Goal: Information Seeking & Learning: Check status

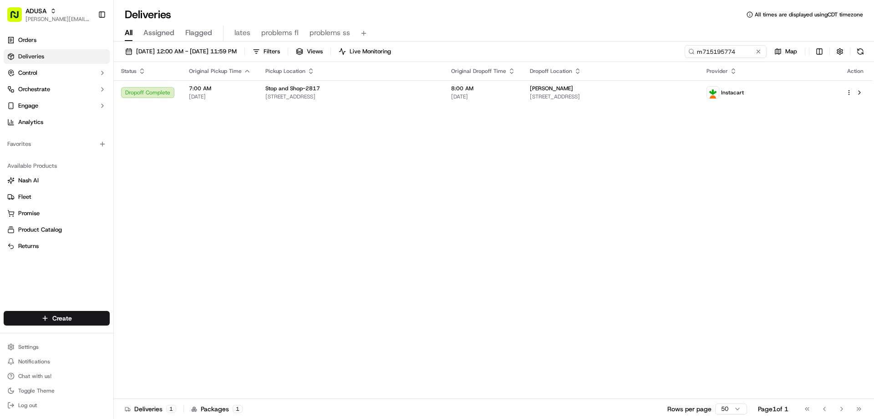
click at [636, 58] on div "09/14/2025 12:00 AM - 09/15/2025 11:59 PM Filters Views Live Monitoring m715195…" at bounding box center [494, 53] width 761 height 17
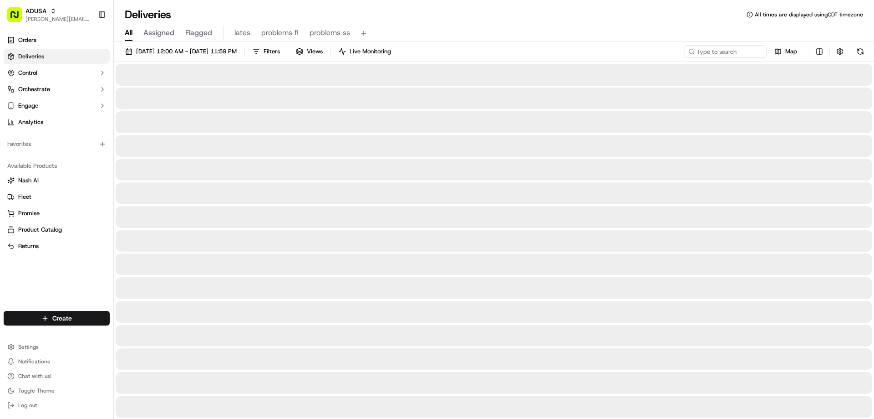
type input "ajg1367"
drag, startPoint x: 700, startPoint y: 49, endPoint x: 616, endPoint y: 55, distance: 84.9
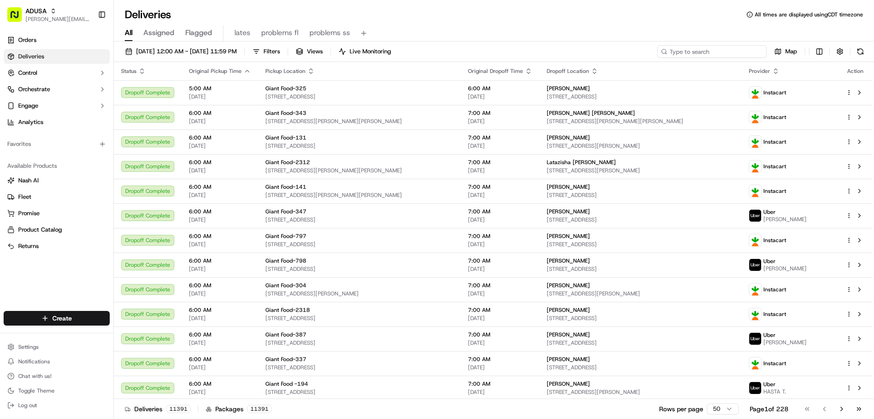
click at [698, 53] on input at bounding box center [712, 51] width 109 height 13
paste input "m714241392"
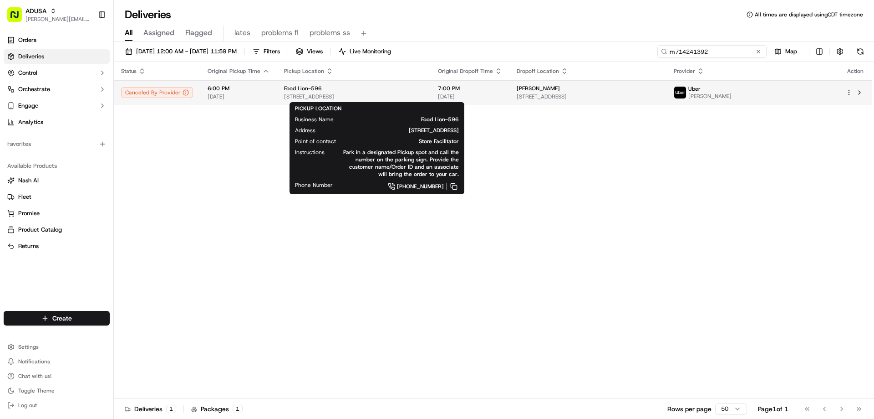
type input "m714241392"
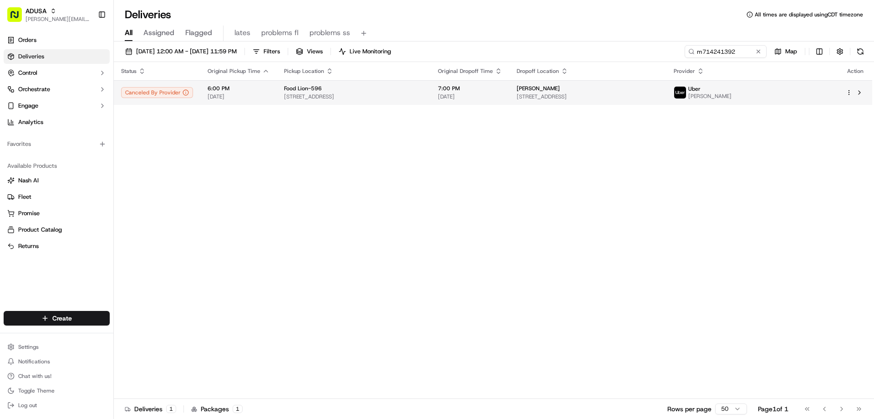
click at [295, 88] on span "Food Lion-596" at bounding box center [303, 88] width 38 height 7
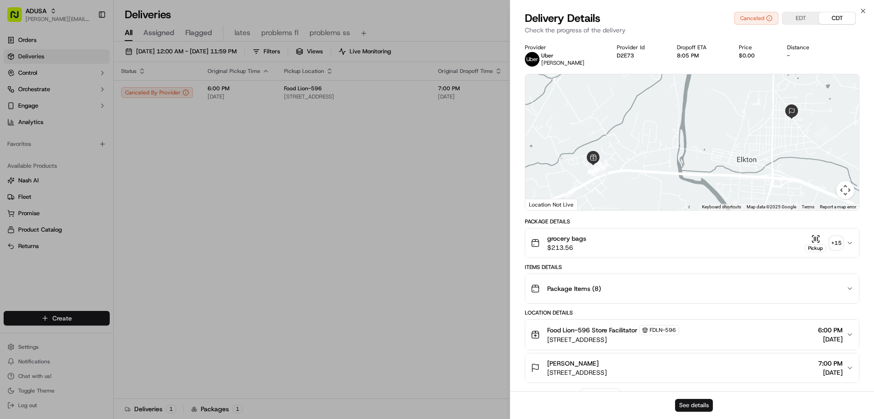
click at [689, 401] on button "See details" at bounding box center [694, 405] width 38 height 13
click at [863, 8] on icon "button" at bounding box center [863, 10] width 7 height 7
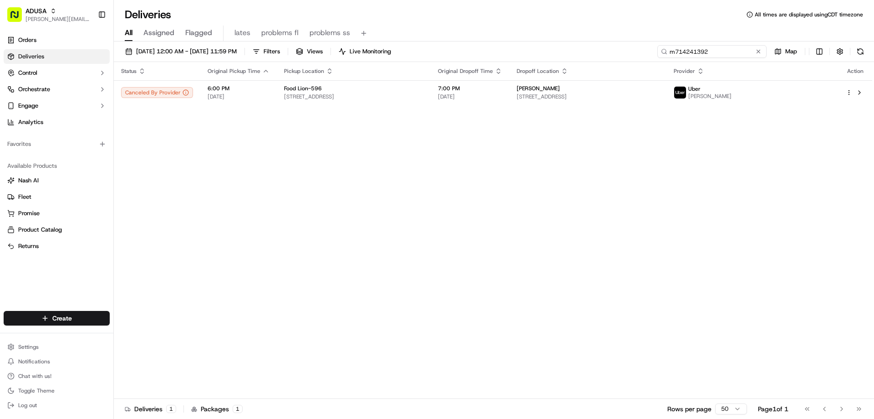
drag, startPoint x: 740, startPoint y: 53, endPoint x: 634, endPoint y: 55, distance: 106.1
click at [634, 55] on div "09/14/2025 12:00 AM - 09/15/2025 11:59 PM Filters Views Live Monitoring m714241…" at bounding box center [494, 53] width 761 height 17
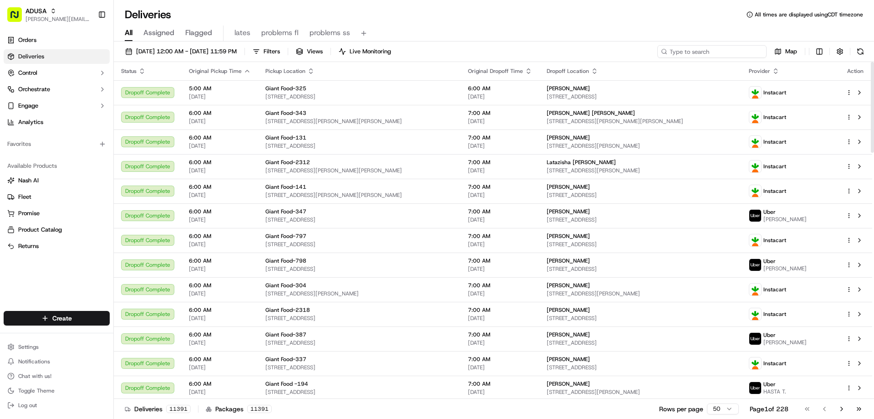
click at [725, 52] on input at bounding box center [712, 51] width 109 height 13
paste input "m714241392"
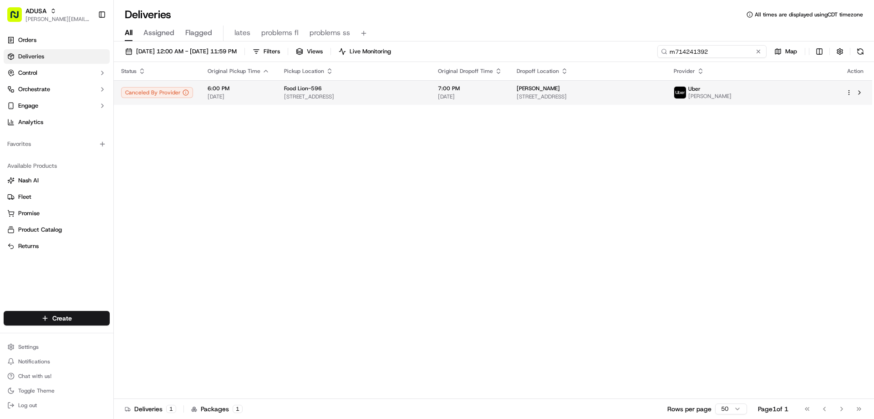
type input "m714241392"
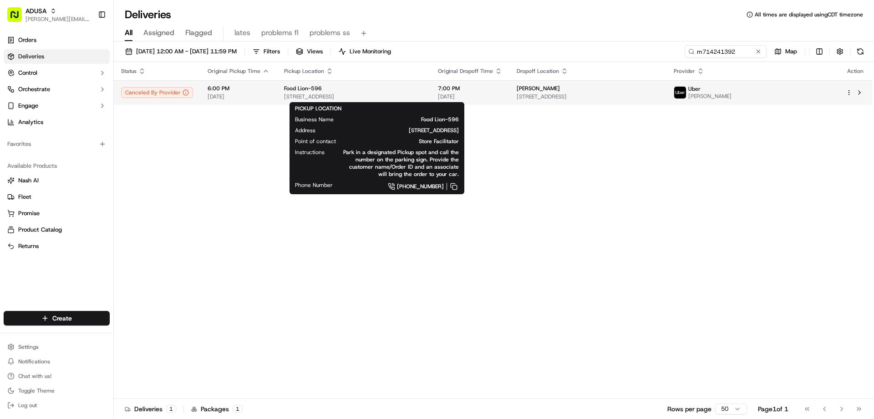
click at [337, 92] on div "Food Lion-596" at bounding box center [353, 88] width 139 height 7
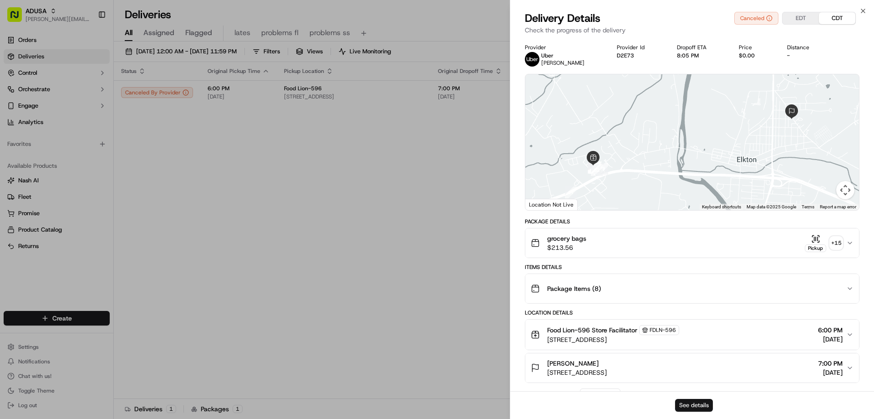
click at [681, 404] on button "See details" at bounding box center [694, 405] width 38 height 13
click at [864, 10] on icon "button" at bounding box center [864, 11] width 4 height 4
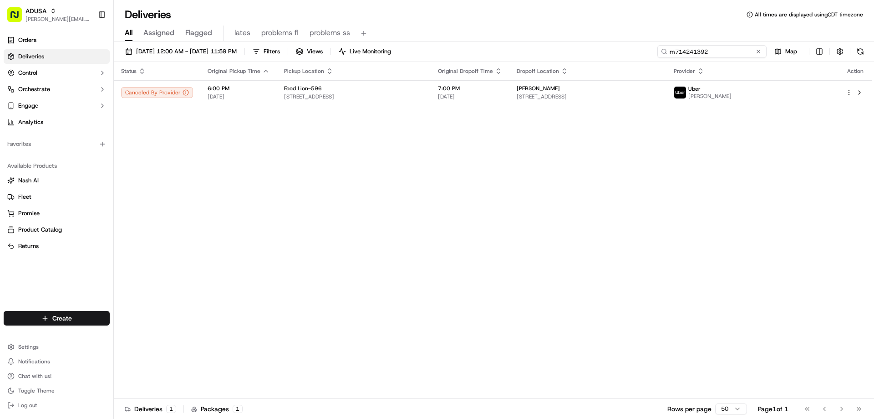
drag, startPoint x: 745, startPoint y: 47, endPoint x: 576, endPoint y: 42, distance: 169.0
click at [616, 50] on div "09/14/2025 12:00 AM - 09/15/2025 11:59 PM Filters Views Live Monitoring m714241…" at bounding box center [494, 53] width 761 height 17
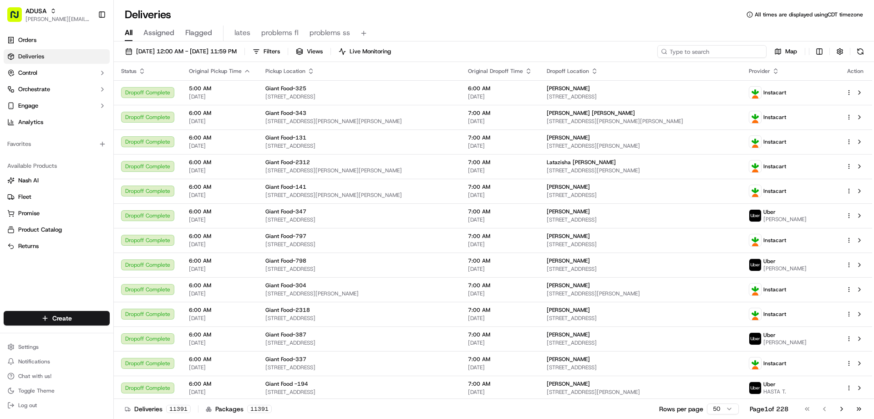
click at [690, 50] on input at bounding box center [712, 51] width 109 height 13
type input "m706923724"
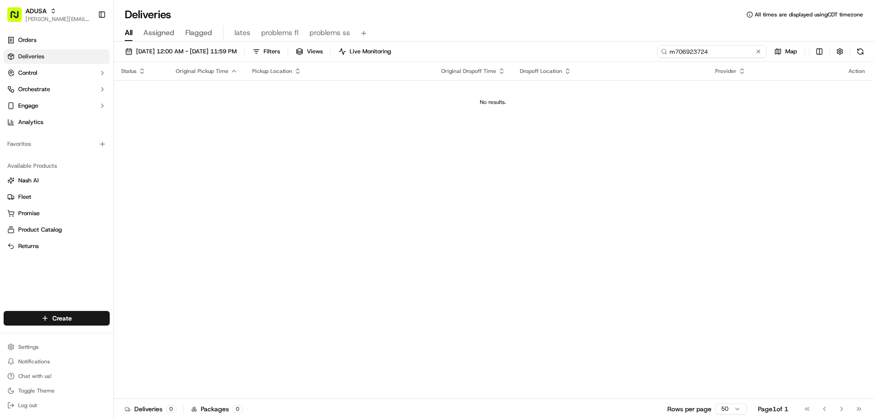
drag, startPoint x: 715, startPoint y: 52, endPoint x: 623, endPoint y: 59, distance: 92.3
click at [626, 59] on div "09/14/2025 12:00 AM - 09/15/2025 11:59 PM Filters Views Live Monitoring m706923…" at bounding box center [494, 53] width 761 height 17
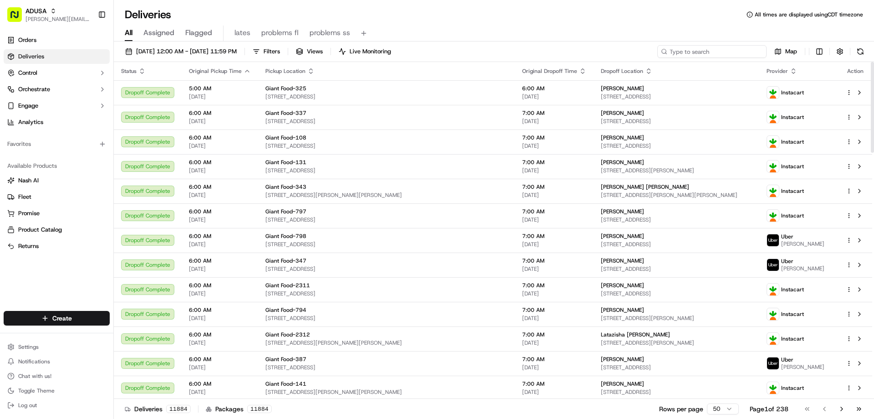
click at [715, 51] on input at bounding box center [712, 51] width 109 height 13
paste input "m712516487"
type input "m712516487"
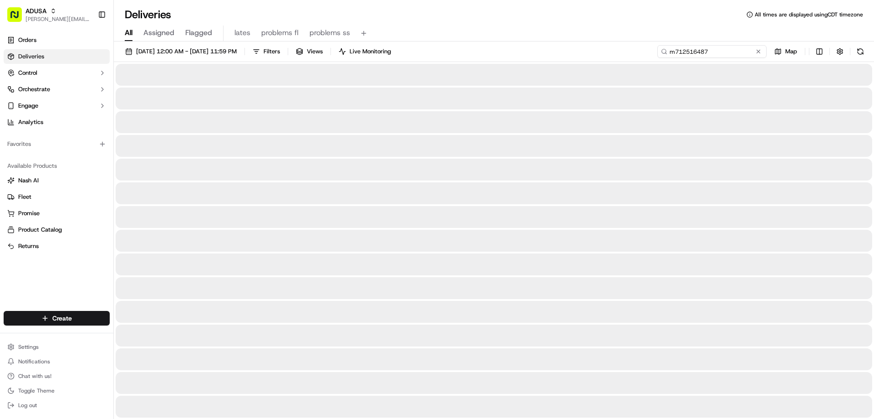
click at [716, 49] on input "m712516487" at bounding box center [712, 51] width 109 height 13
drag, startPoint x: 716, startPoint y: 49, endPoint x: 667, endPoint y: 46, distance: 48.8
click at [667, 46] on input "m712516487" at bounding box center [712, 51] width 109 height 13
click at [44, 40] on link "Orders" at bounding box center [57, 40] width 106 height 15
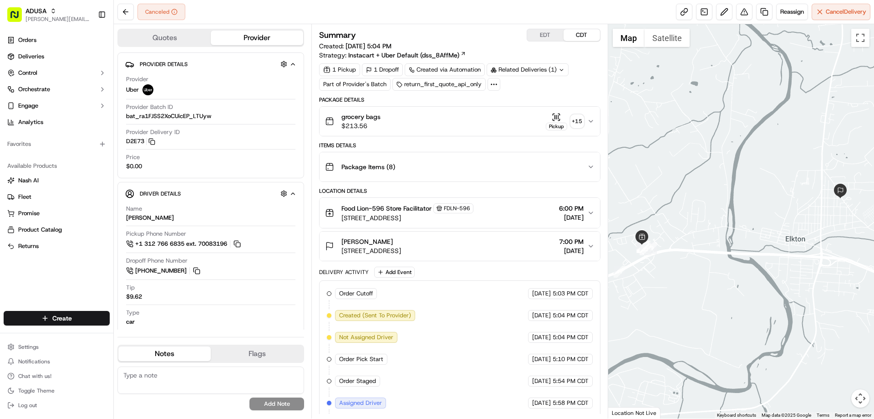
click at [202, 376] on textarea at bounding box center [211, 379] width 187 height 27
type textarea "no drivers available"
click at [291, 404] on button "Add Note" at bounding box center [277, 403] width 55 height 13
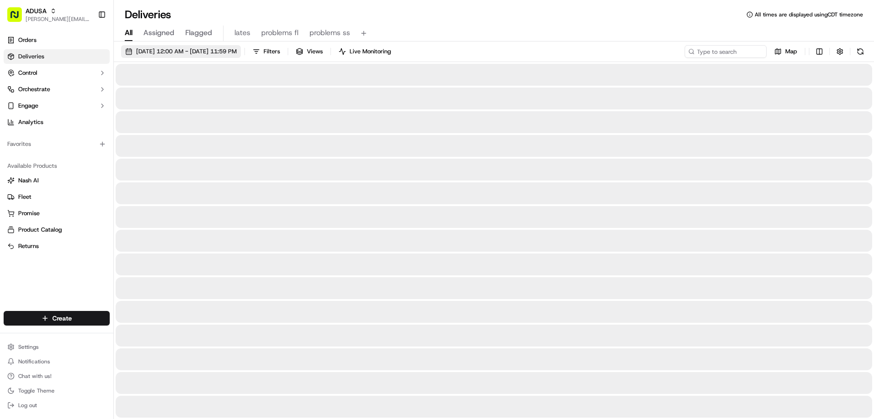
click at [209, 49] on span "09/14/2025 12:00 AM - 09/15/2025 11:59 PM" at bounding box center [186, 51] width 101 height 8
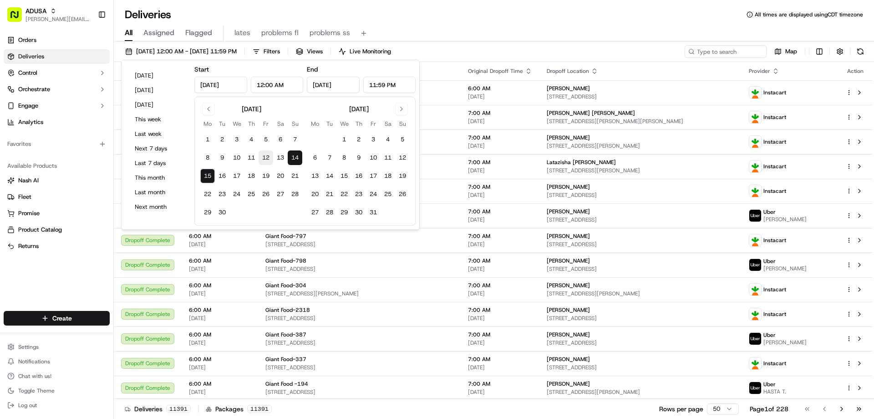
click at [266, 158] on button "12" at bounding box center [266, 157] width 15 height 15
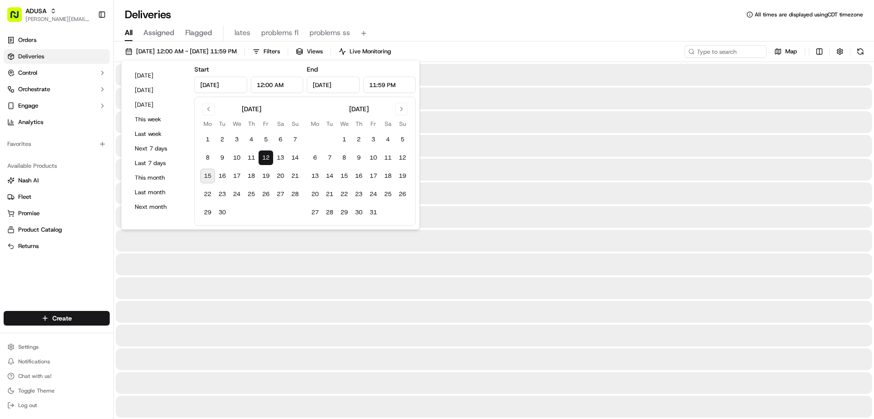
type input "Sep 12, 2025"
click at [562, 72] on div at bounding box center [494, 75] width 757 height 22
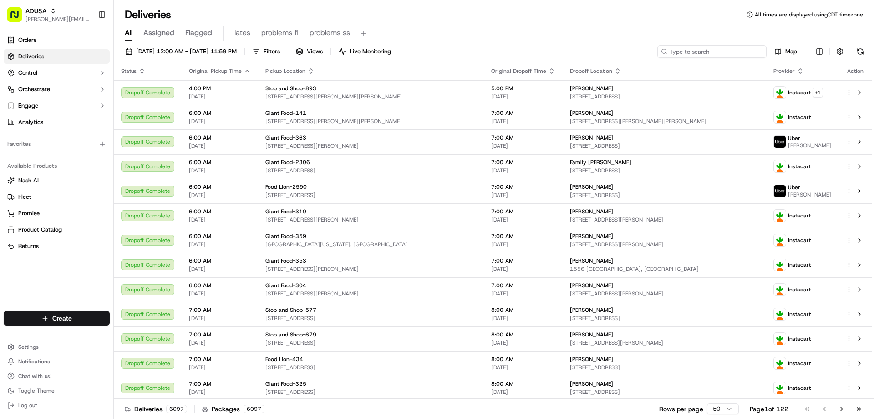
click at [726, 52] on input at bounding box center [712, 51] width 109 height 13
paste input "m706923724"
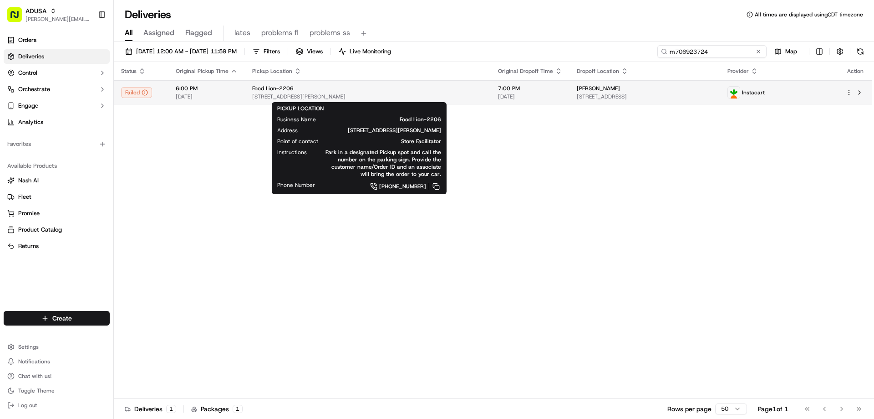
type input "m706923724"
click at [256, 93] on span "1088 Brawley School Rd, Mooresville, NC 28117, US" at bounding box center [367, 96] width 231 height 7
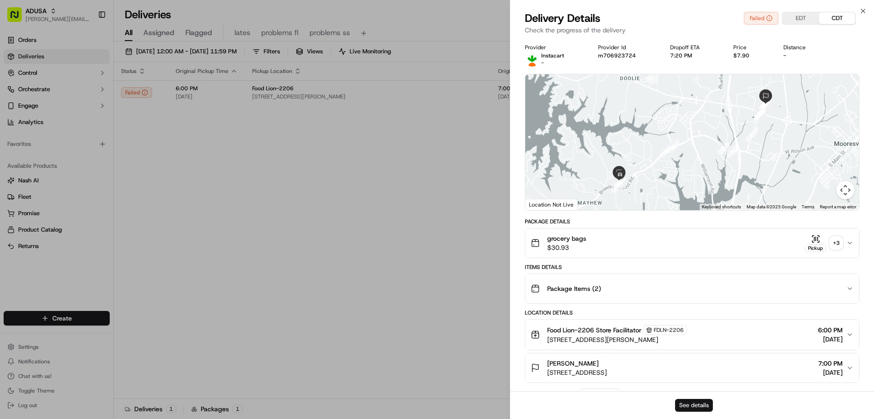
click at [689, 403] on button "See details" at bounding box center [694, 405] width 38 height 13
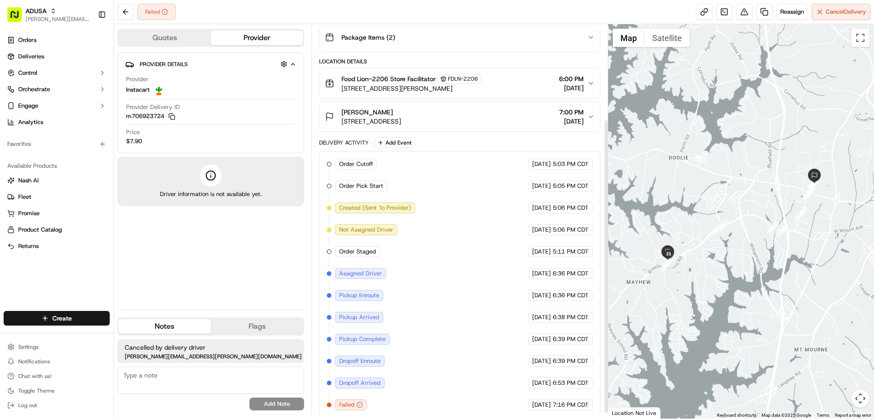
scroll to position [133, 0]
